Goal: Task Accomplishment & Management: Complete application form

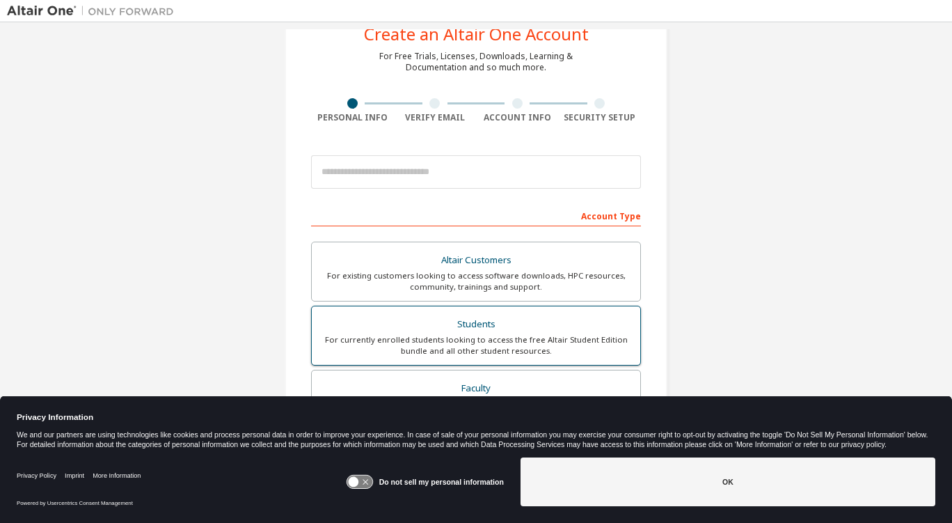
click at [489, 315] on div "Students" at bounding box center [476, 324] width 312 height 19
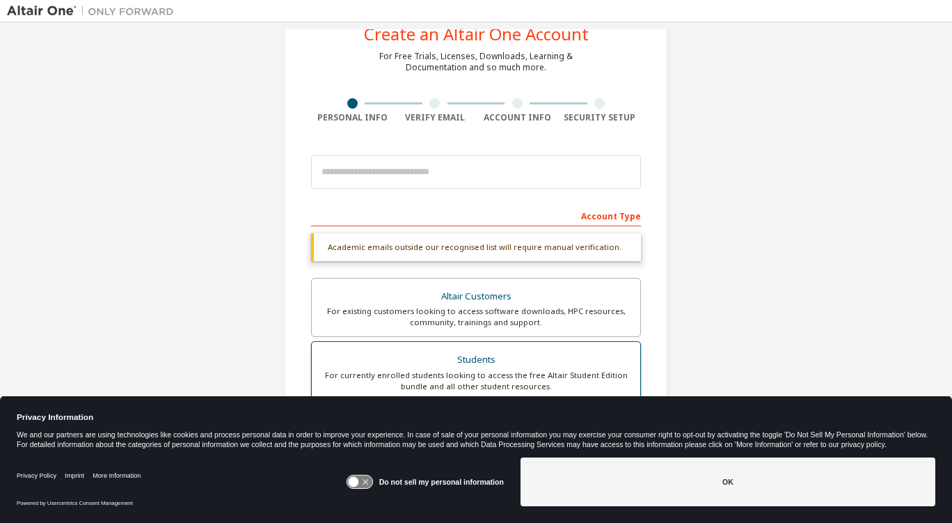
scroll to position [54, 0]
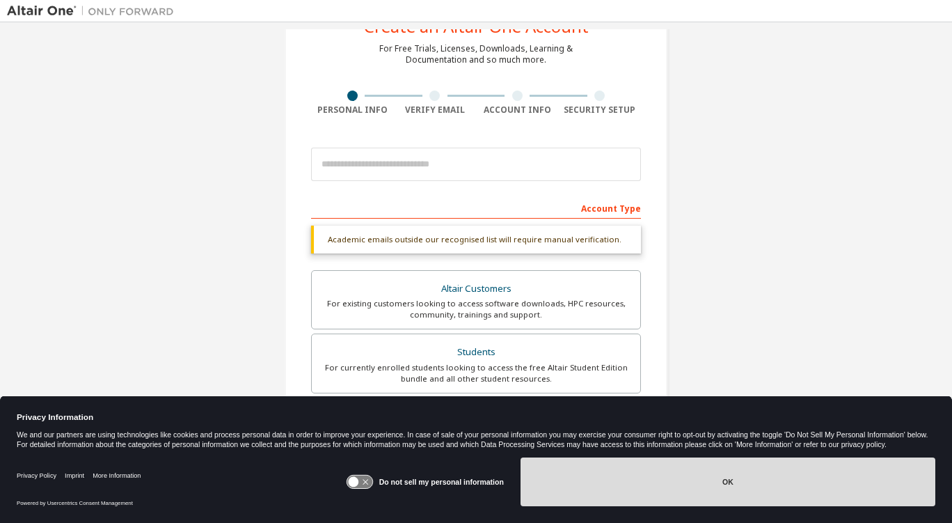
click at [727, 498] on button "OK" at bounding box center [728, 481] width 415 height 49
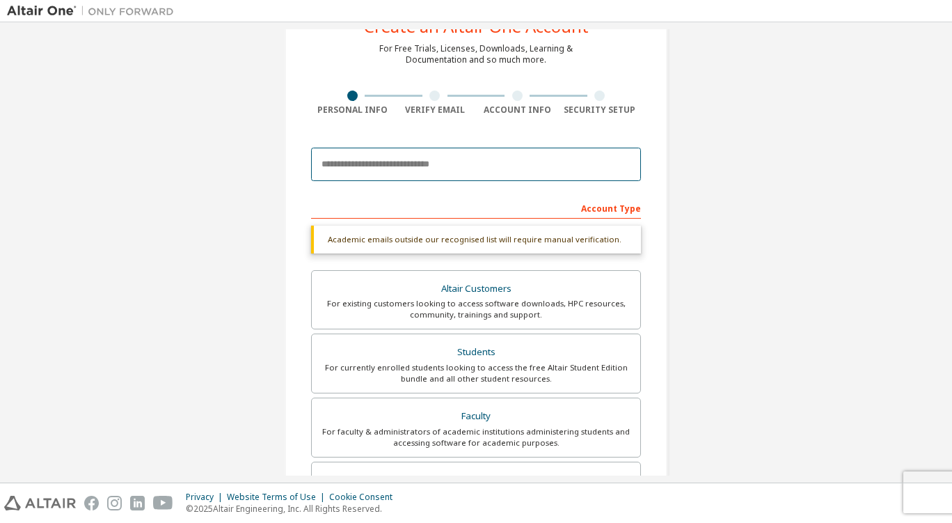
click at [479, 178] on input "email" at bounding box center [476, 164] width 330 height 33
type input "**********"
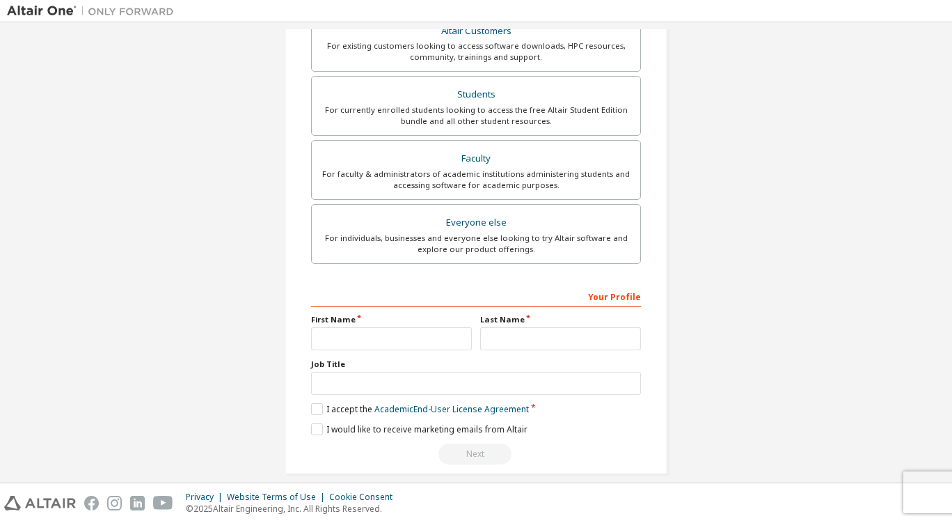
scroll to position [319, 0]
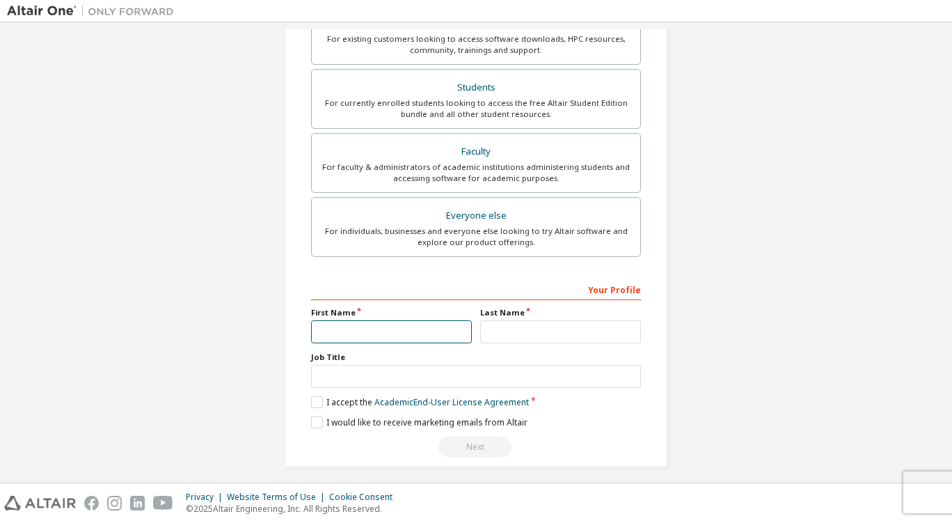
click at [446, 320] on input "text" at bounding box center [391, 331] width 161 height 23
type input "****"
type input "********"
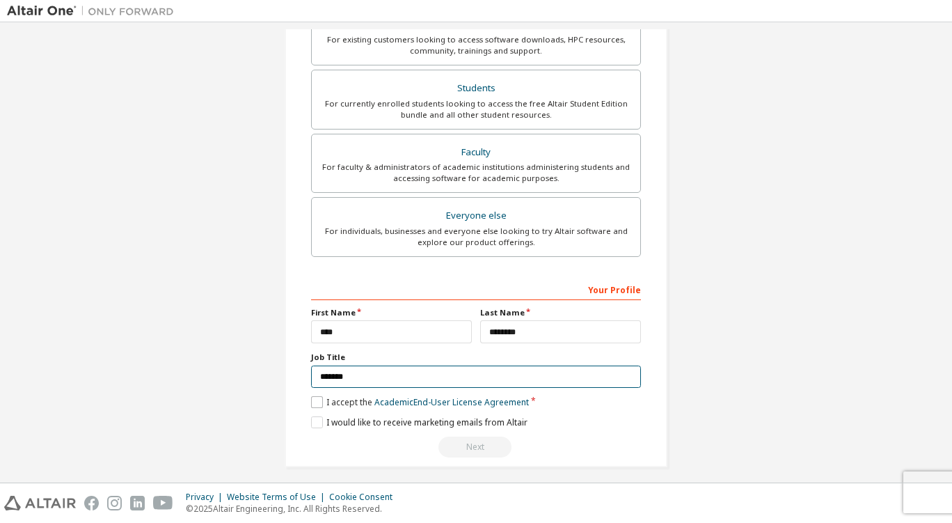
type input "*******"
click at [319, 402] on label "I accept the Academic End-User License Agreement" at bounding box center [420, 402] width 218 height 12
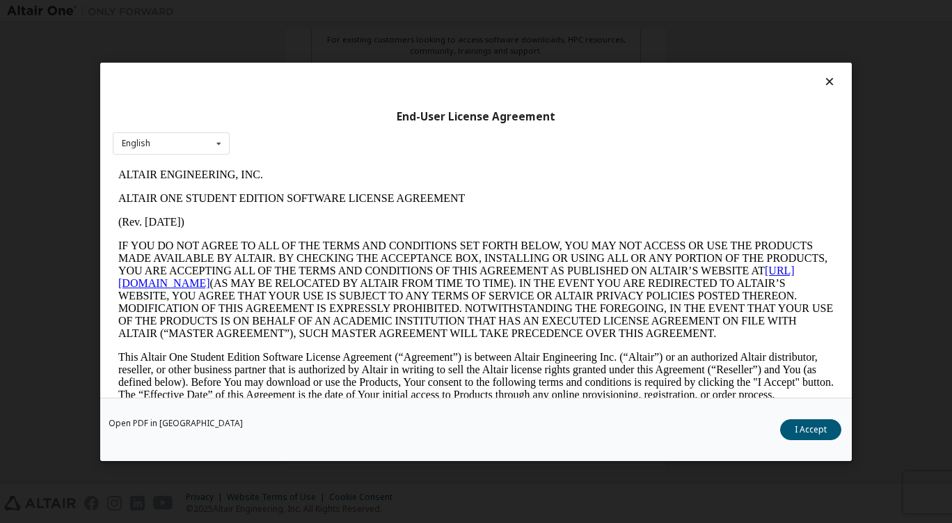
scroll to position [0, 0]
click at [807, 421] on button "I Accept" at bounding box center [810, 428] width 61 height 21
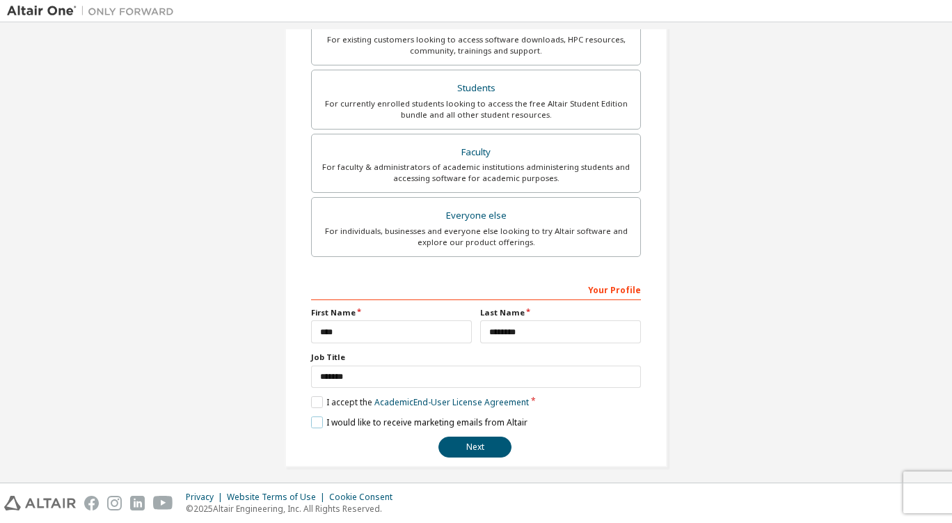
click at [312, 419] on label "I would like to receive marketing emails from Altair" at bounding box center [419, 422] width 216 height 12
click at [311, 420] on label "I would like to receive marketing emails from Altair" at bounding box center [419, 422] width 216 height 12
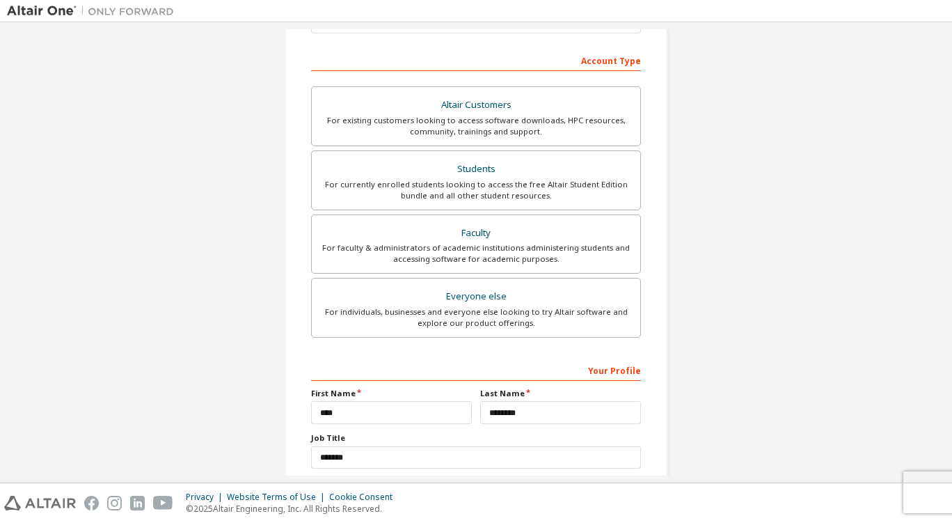
scroll to position [291, 0]
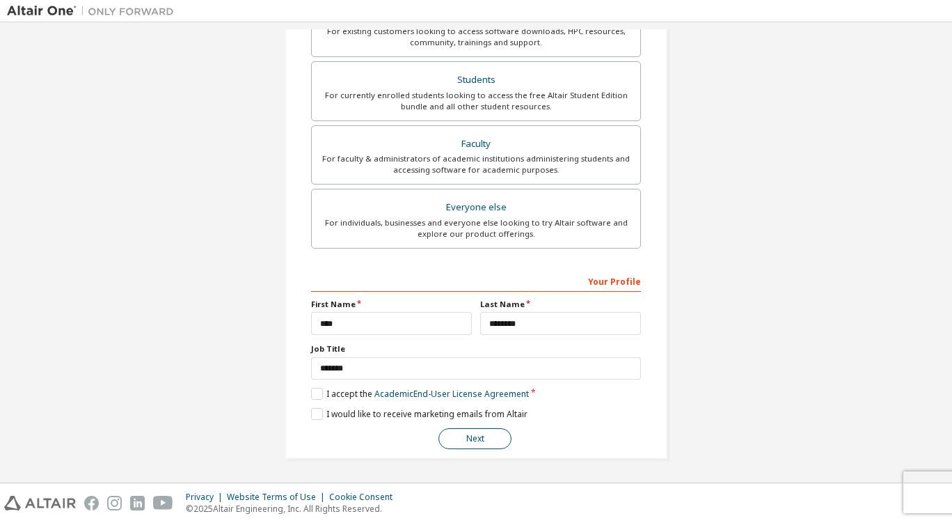
click at [491, 435] on button "Next" at bounding box center [474, 438] width 73 height 21
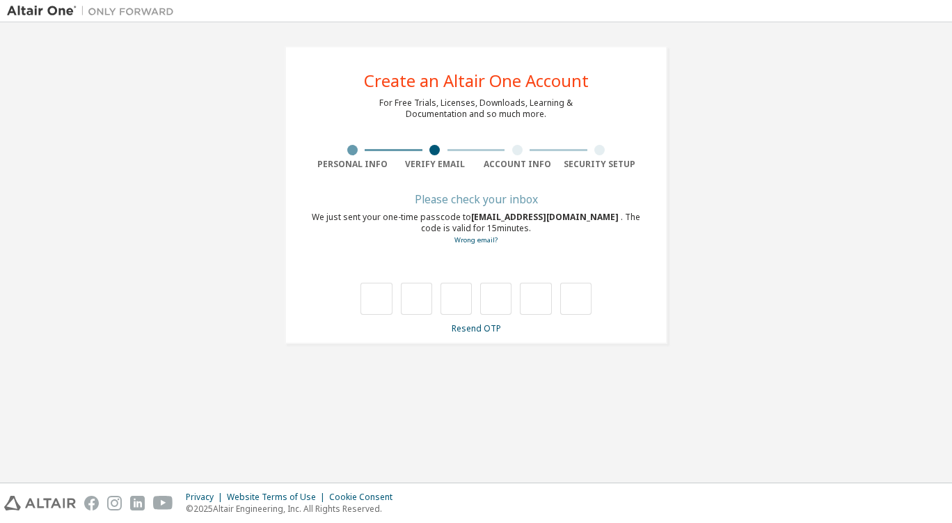
scroll to position [0, 0]
type input "*"
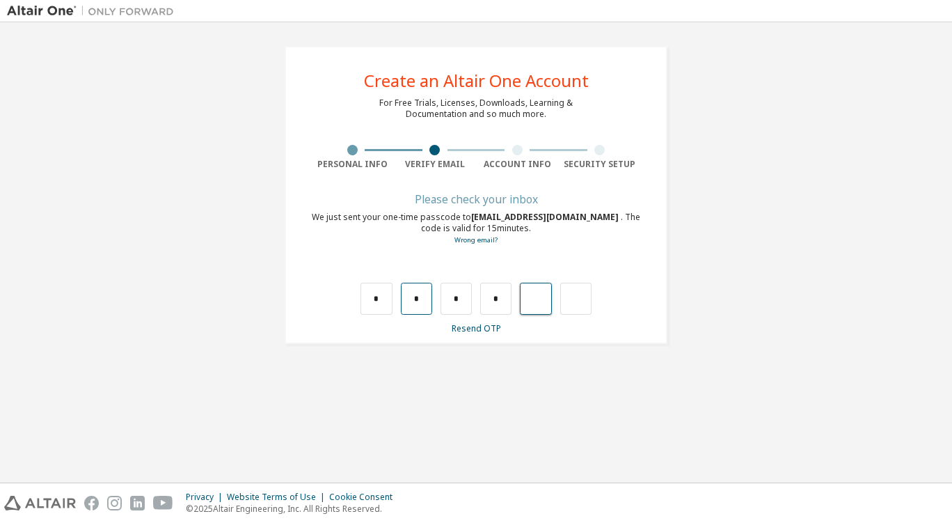
type input "*"
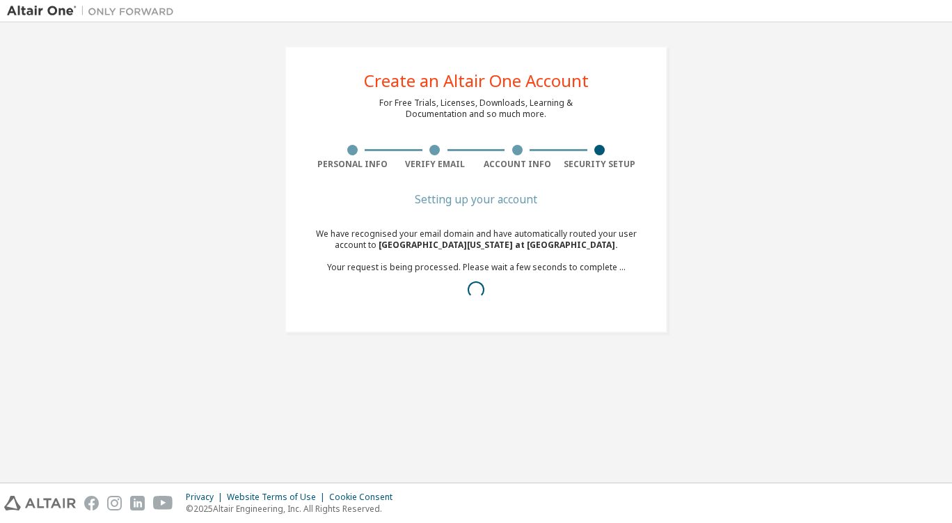
click at [745, 186] on div "Create an Altair One Account For Free Trials, Licenses, Downloads, Learning & D…" at bounding box center [476, 189] width 938 height 320
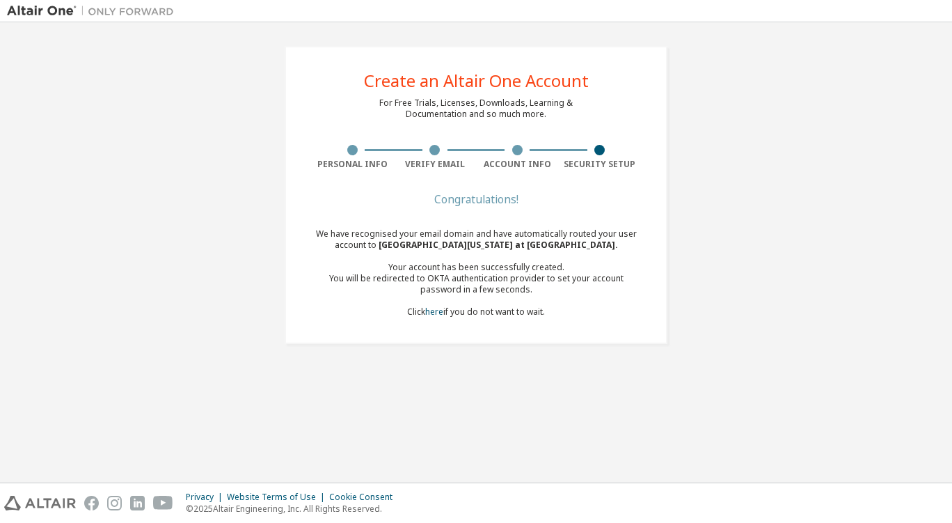
click at [466, 315] on div "We have recognised your email domain and have automatically routed your user ac…" at bounding box center [476, 272] width 330 height 89
click at [436, 314] on link "here" at bounding box center [434, 312] width 18 height 12
